Goal: Obtain resource: Download file/media

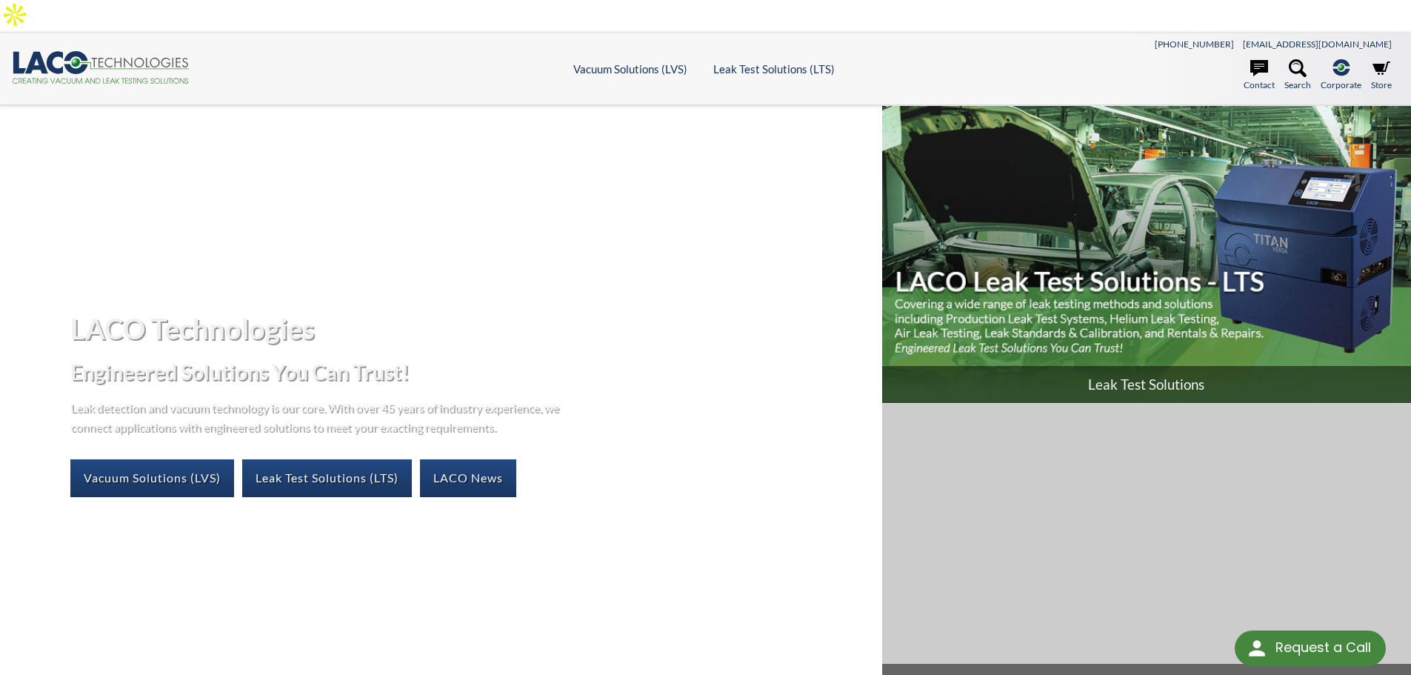
drag, startPoint x: 1134, startPoint y: 453, endPoint x: 1151, endPoint y: 251, distance: 202.9
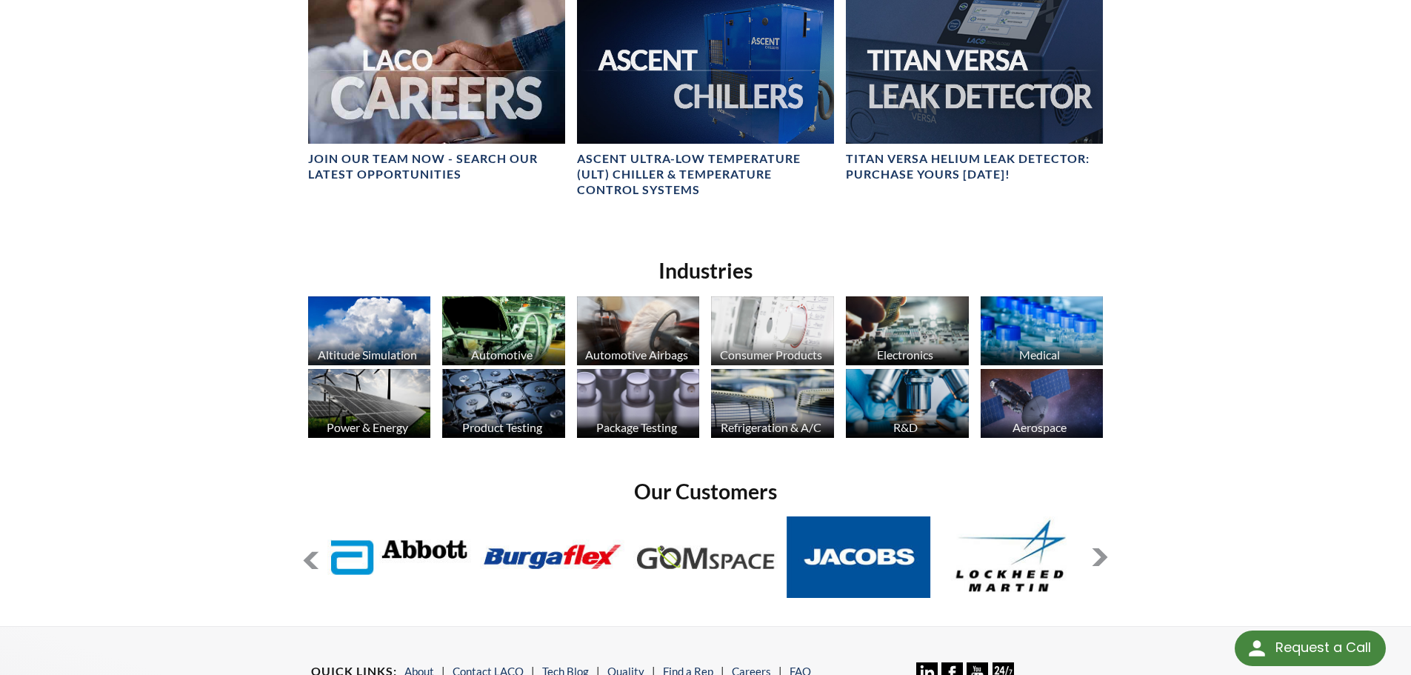
scroll to position [963, 0]
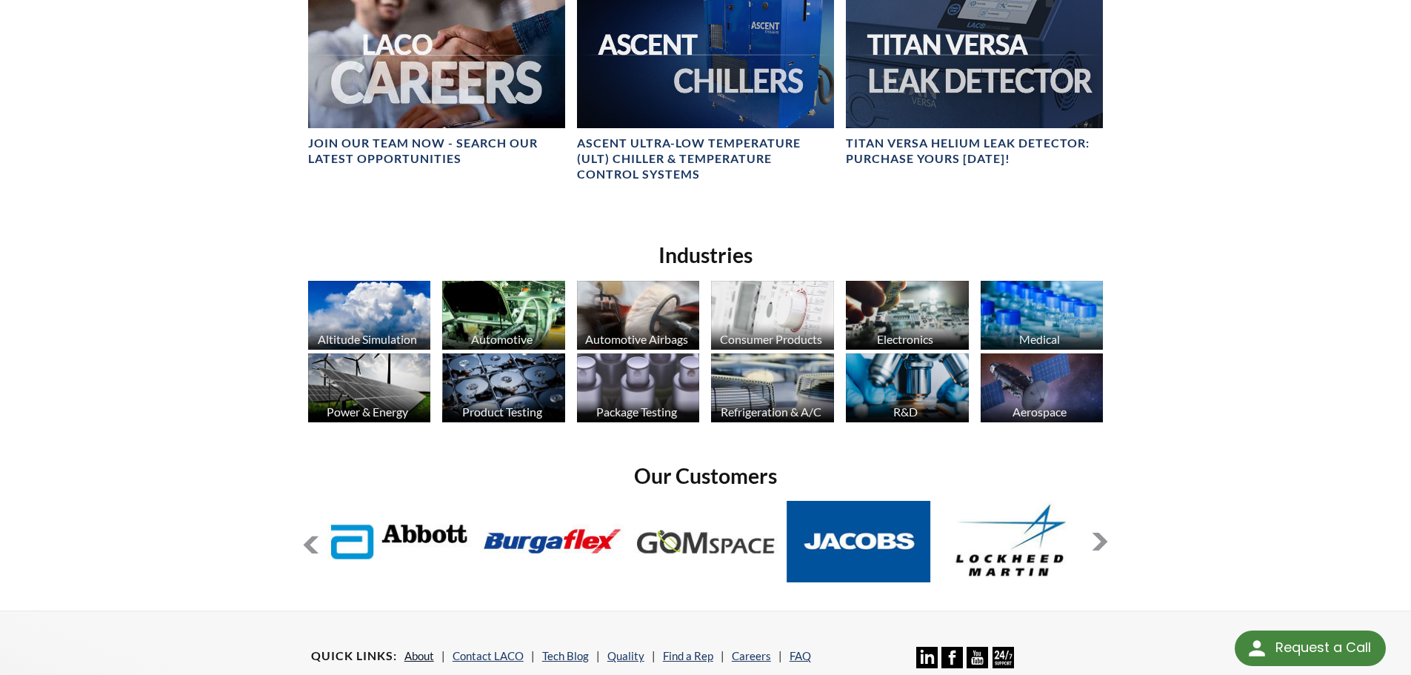
click at [416, 649] on link "About" at bounding box center [419, 655] width 30 height 13
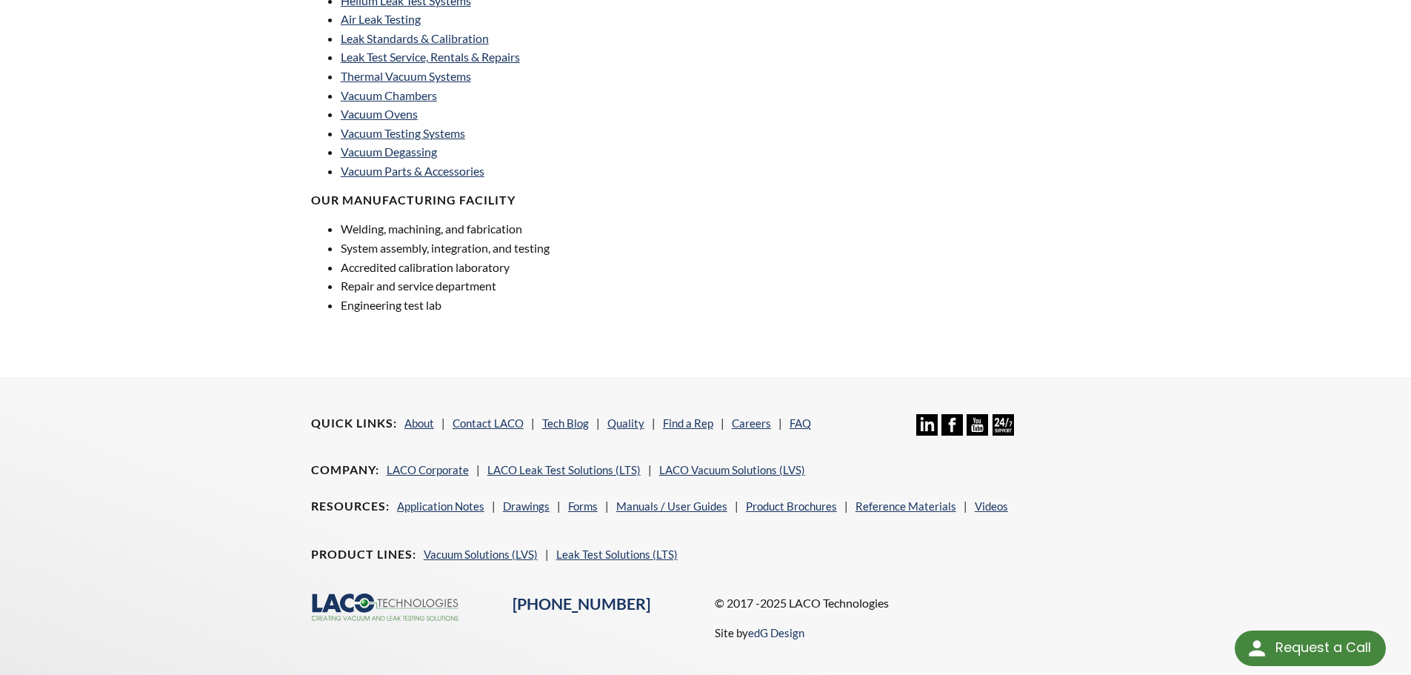
scroll to position [1053, 0]
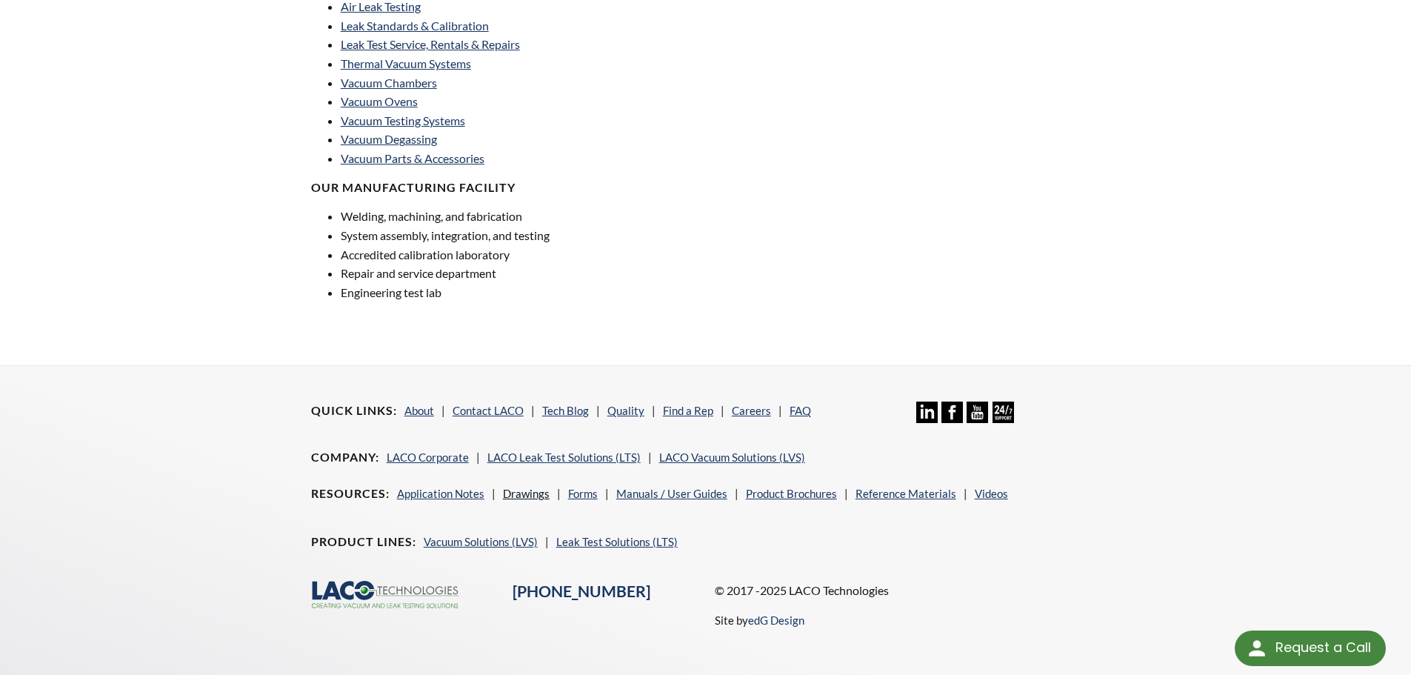
click at [538, 487] on link "Drawings" at bounding box center [526, 493] width 47 height 13
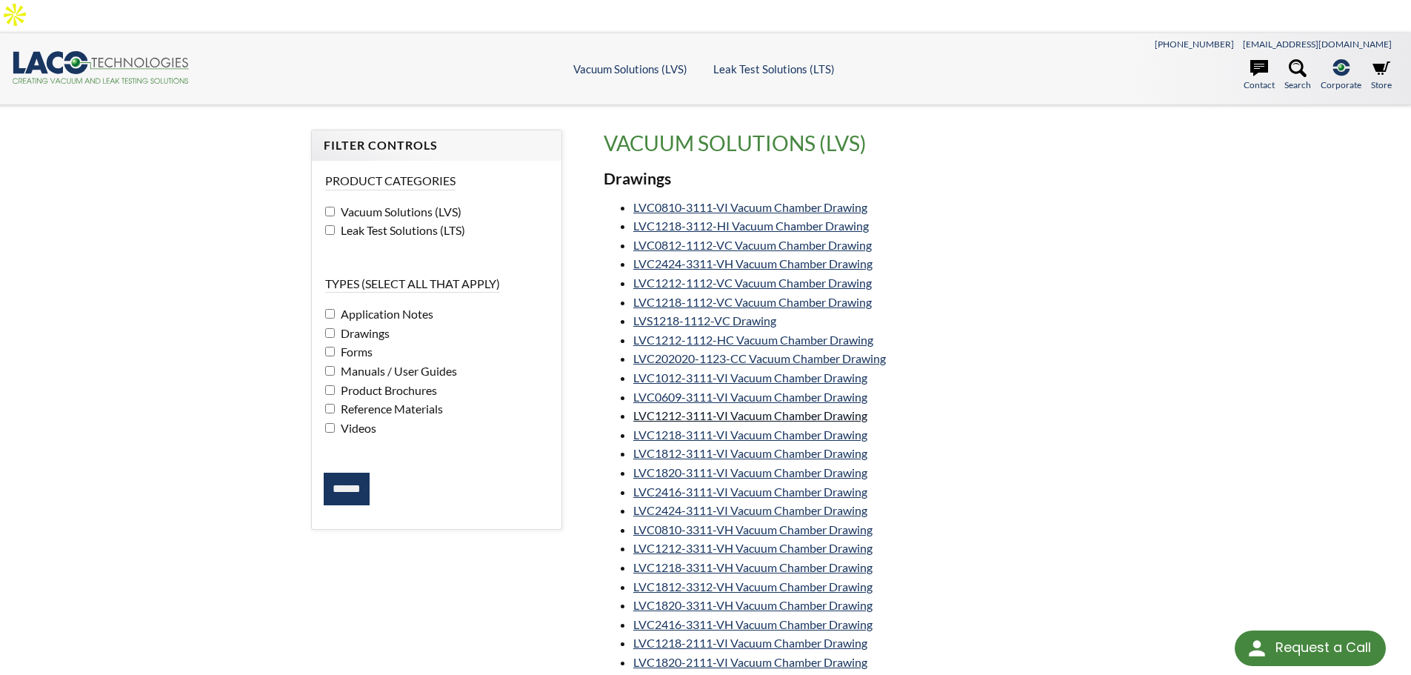
click at [801, 408] on link "LVC1212-3111-VI Vacuum Chamber Drawing" at bounding box center [750, 415] width 234 height 14
drag, startPoint x: 847, startPoint y: 405, endPoint x: 428, endPoint y: 147, distance: 491.5
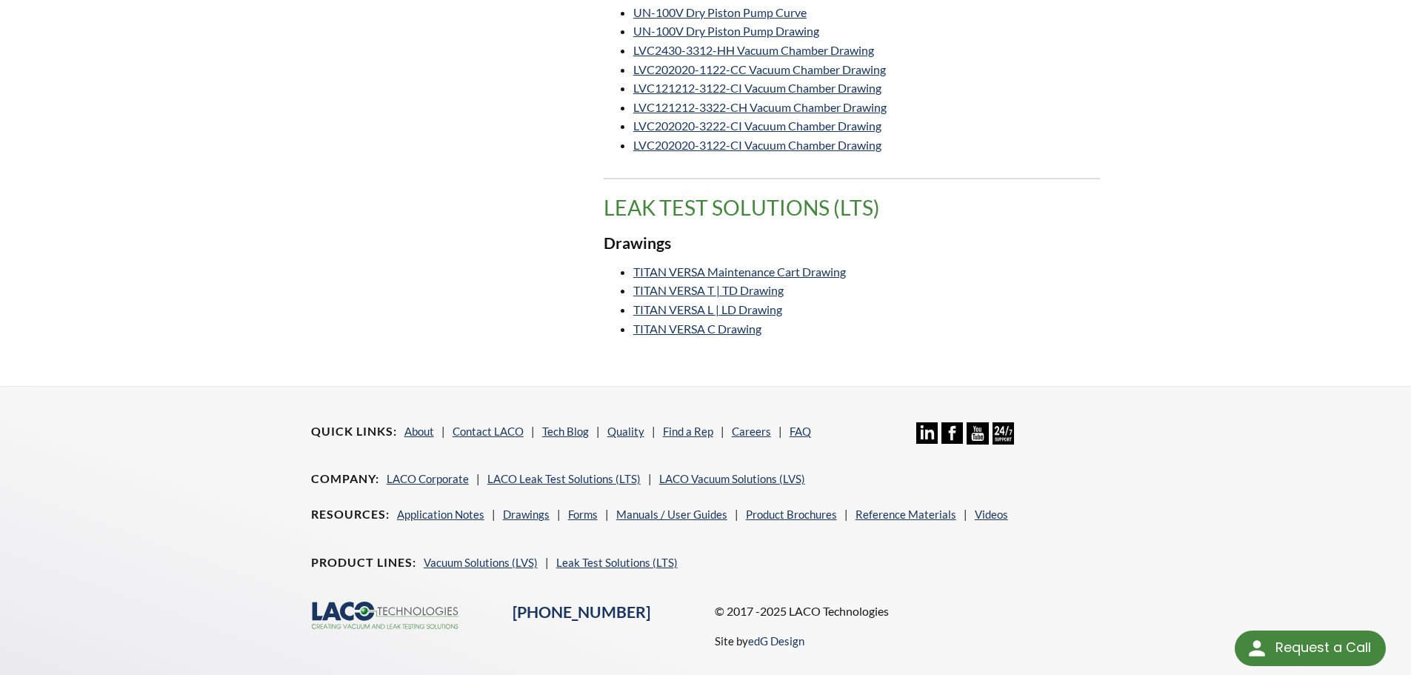
scroll to position [1314, 0]
click at [1099, 469] on nav "Company LACO Corporate LACO Leak Test Solutions (LTS) LACO Vacuum Solutions (LV…" at bounding box center [706, 483] width 790 height 29
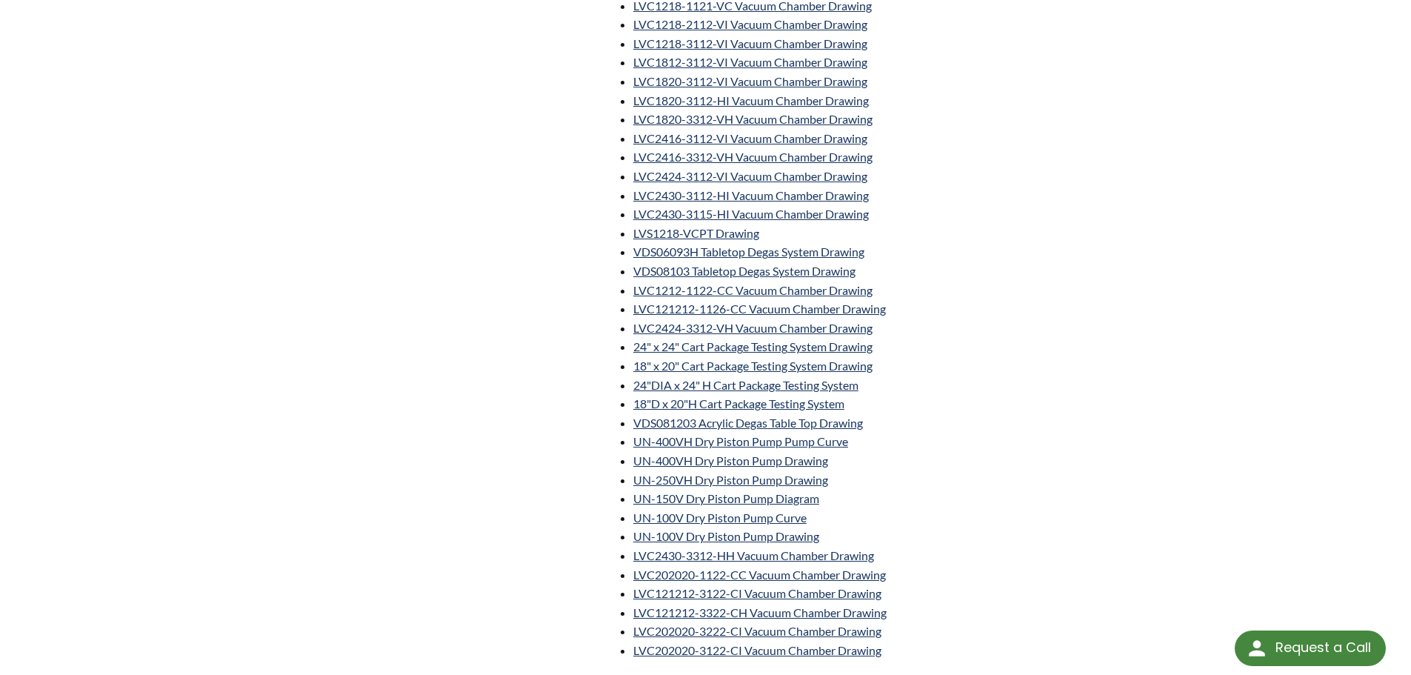
scroll to position [0, 0]
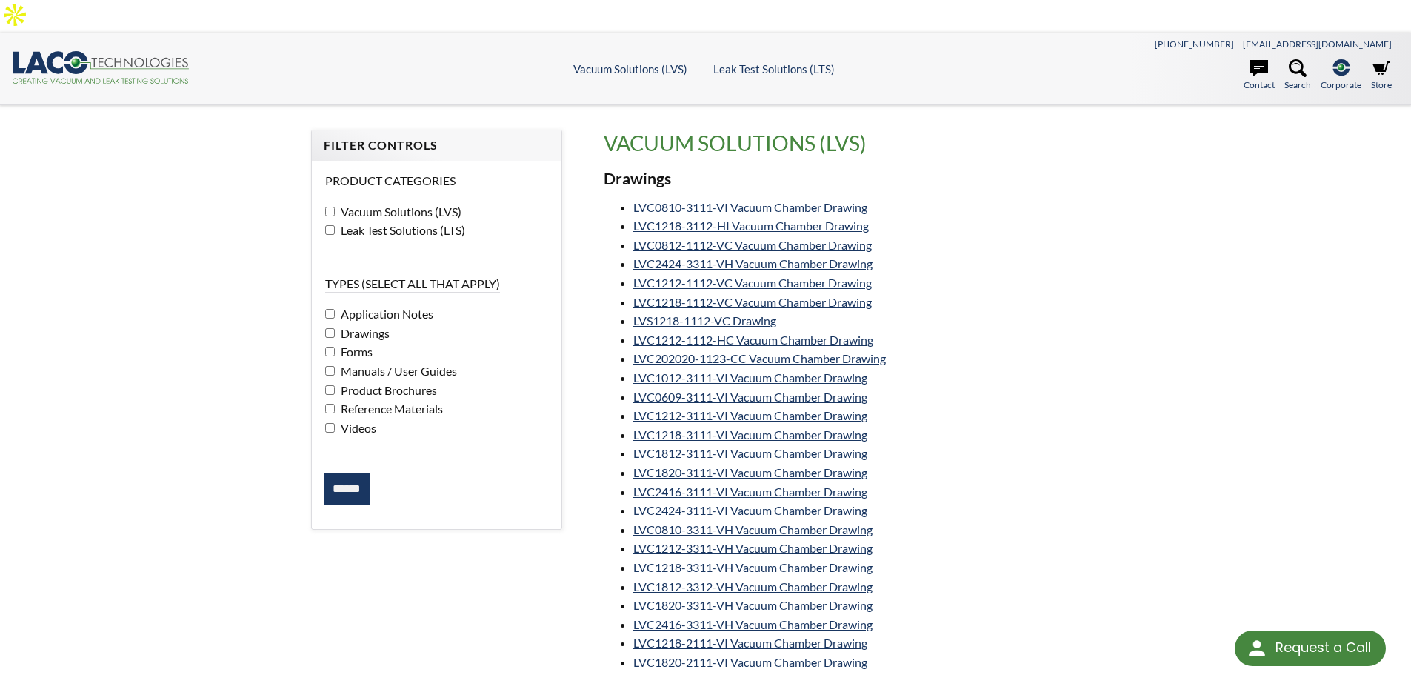
drag, startPoint x: 437, startPoint y: 346, endPoint x: 522, endPoint y: 65, distance: 293.4
click at [124, 62] on polygon at bounding box center [134, 65] width 109 height 7
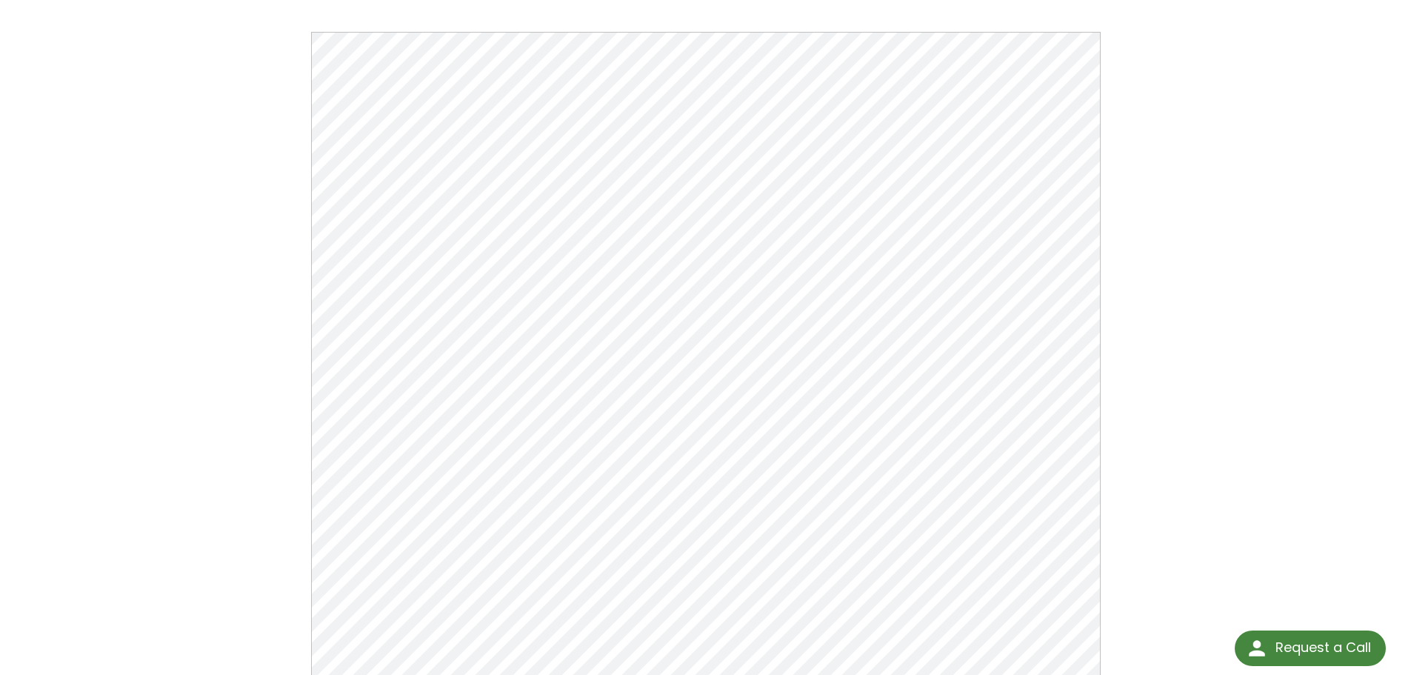
scroll to position [148, 0]
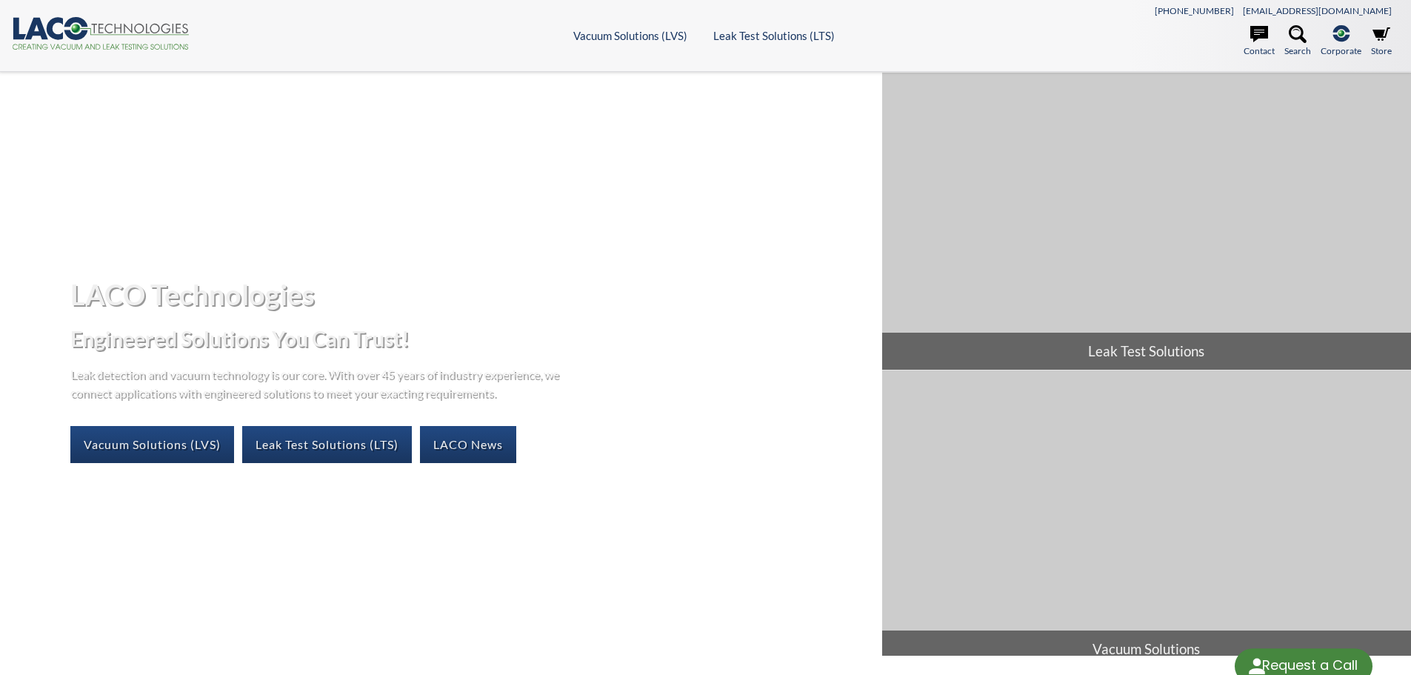
select select "Language Translate Widget"
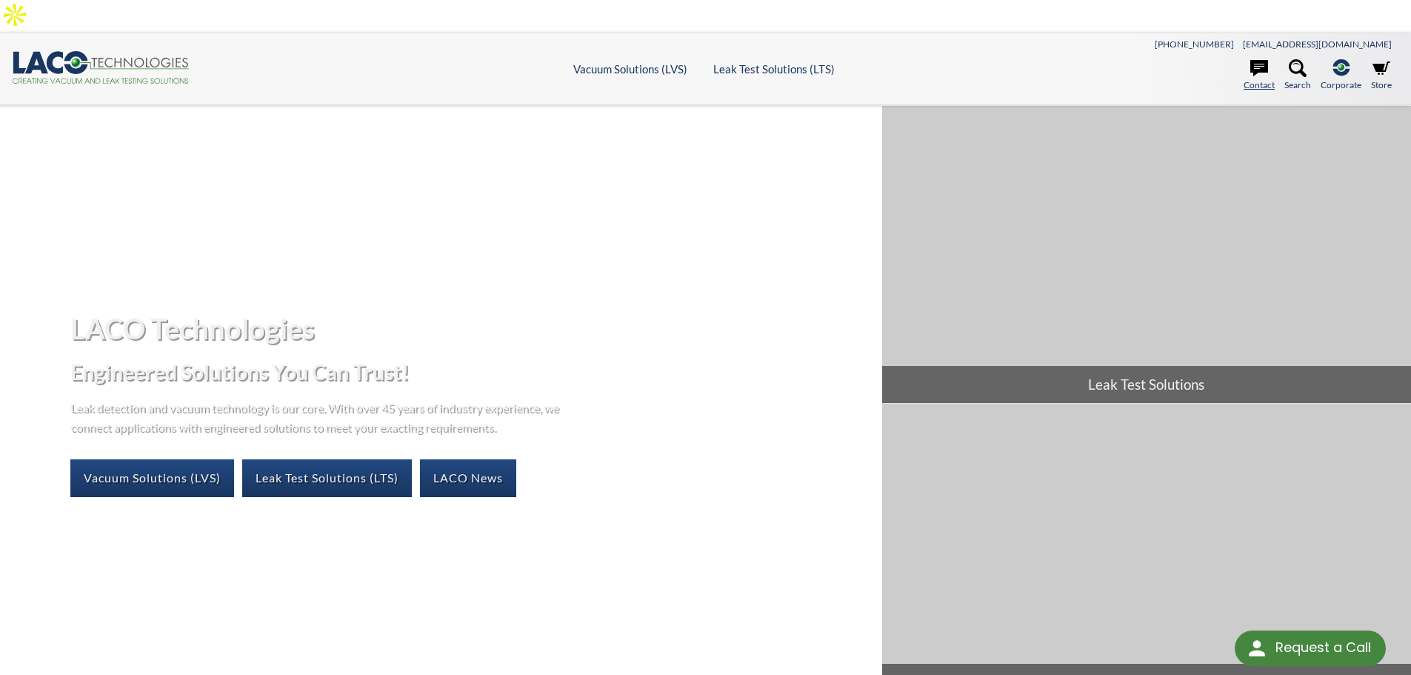
click at [1260, 60] on icon at bounding box center [1259, 68] width 18 height 16
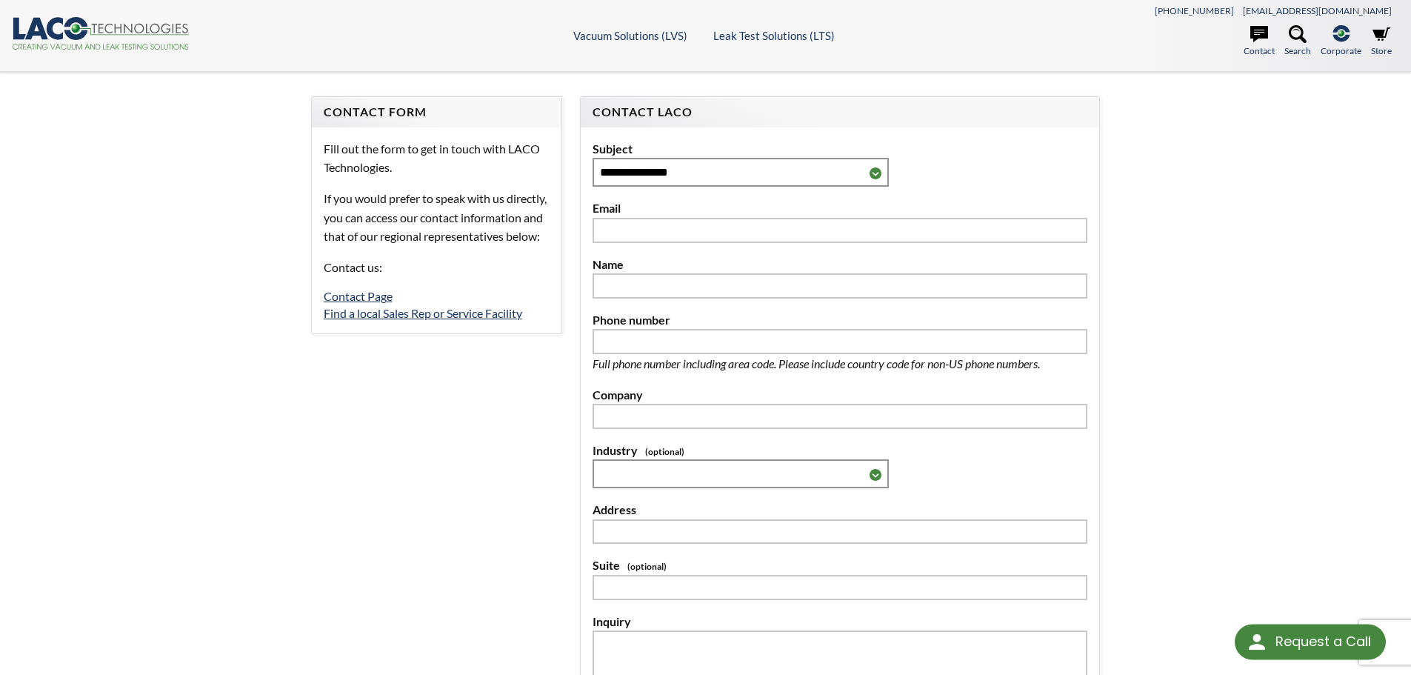
select select "Language Translate Widget"
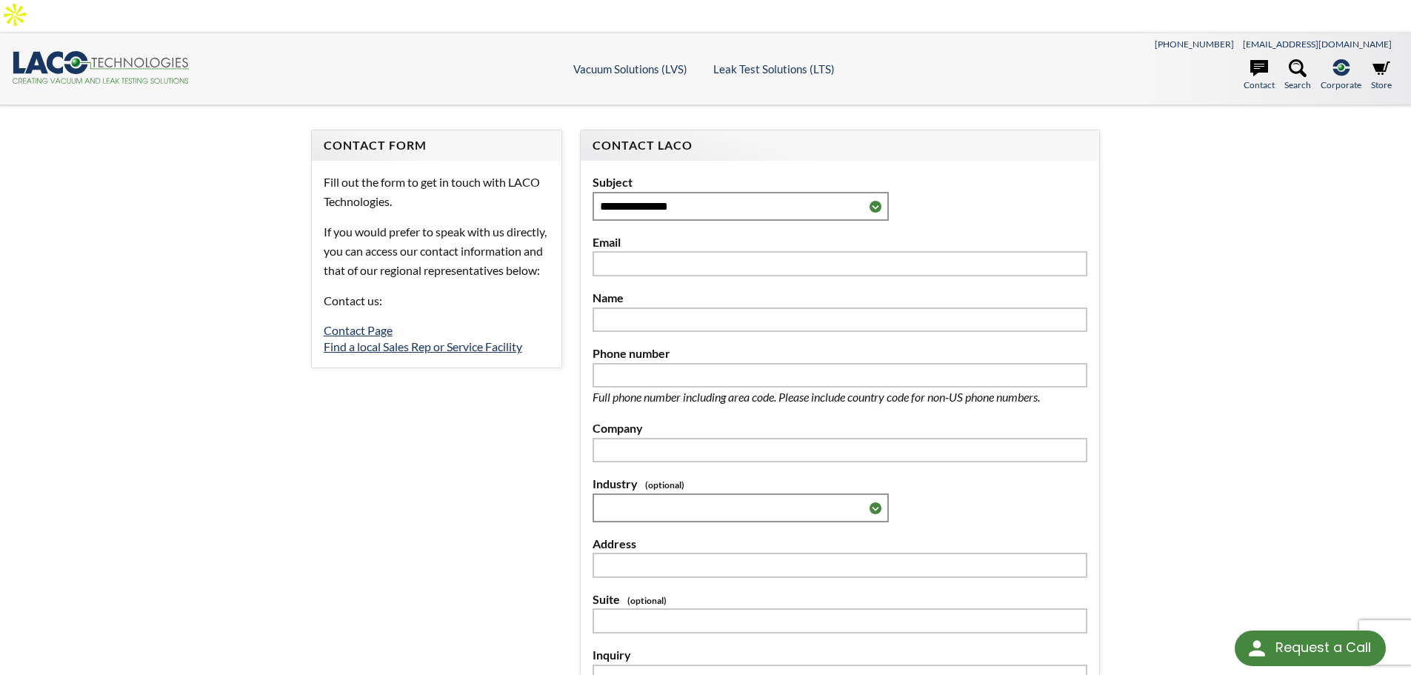
drag, startPoint x: 1136, startPoint y: 517, endPoint x: 1153, endPoint y: 271, distance: 246.5
